Goal: Transaction & Acquisition: Download file/media

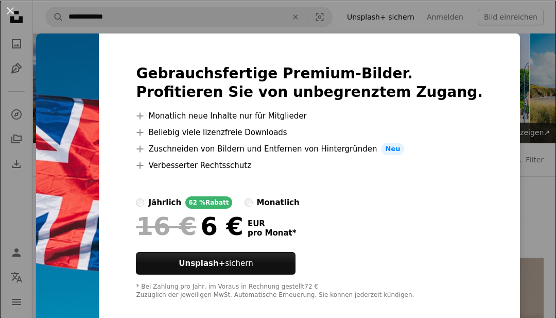
click at [550, 60] on div "An X shape Gebrauchsfertige Premium-Bilder. Profitieren Sie von unbegrenztem Zu…" at bounding box center [278, 159] width 556 height 318
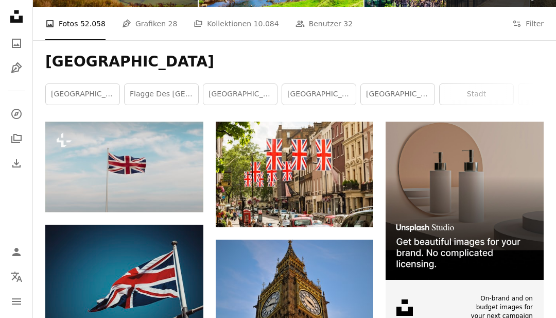
scroll to position [153, 0]
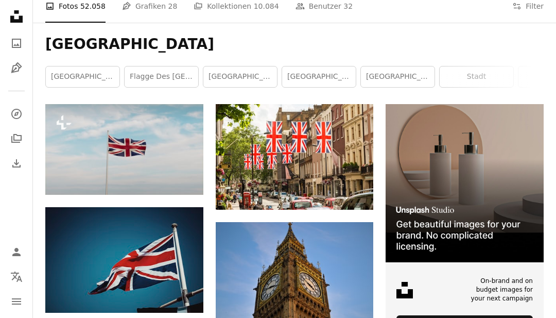
click at [178, 78] on link "Flagge des [GEOGRAPHIC_DATA]" at bounding box center [162, 76] width 74 height 21
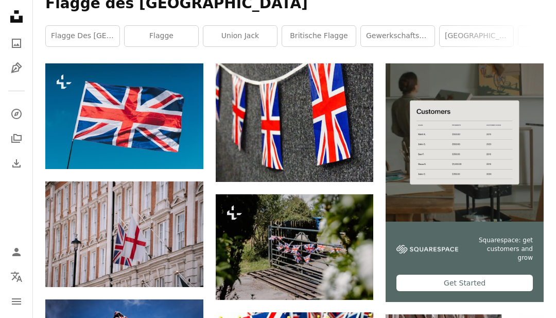
scroll to position [193, 0]
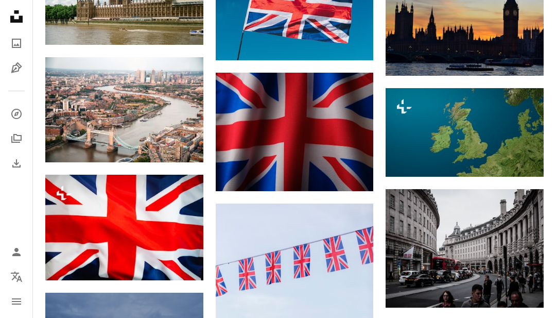
scroll to position [538, 0]
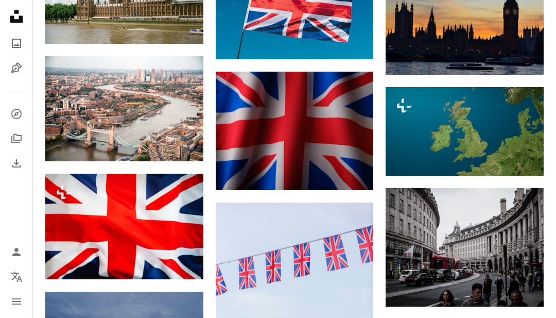
click at [357, 175] on link "Arrow pointing down" at bounding box center [352, 171] width 21 height 16
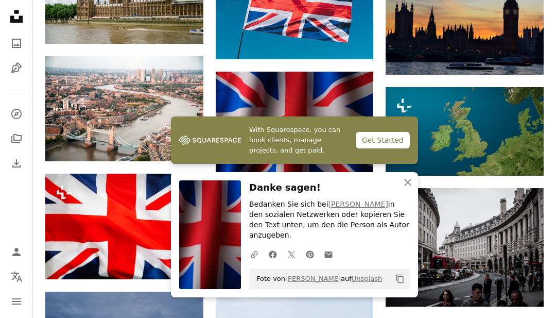
scroll to position [539, 0]
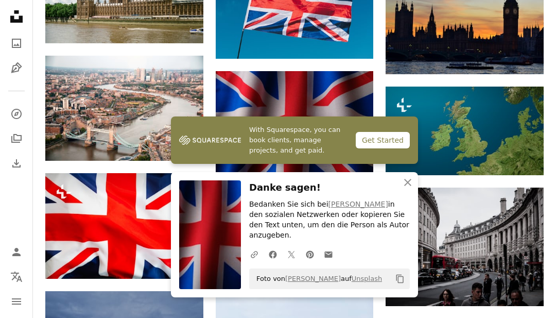
click at [400, 283] on icon "Copy content" at bounding box center [399, 278] width 9 height 9
